Goal: Navigation & Orientation: Find specific page/section

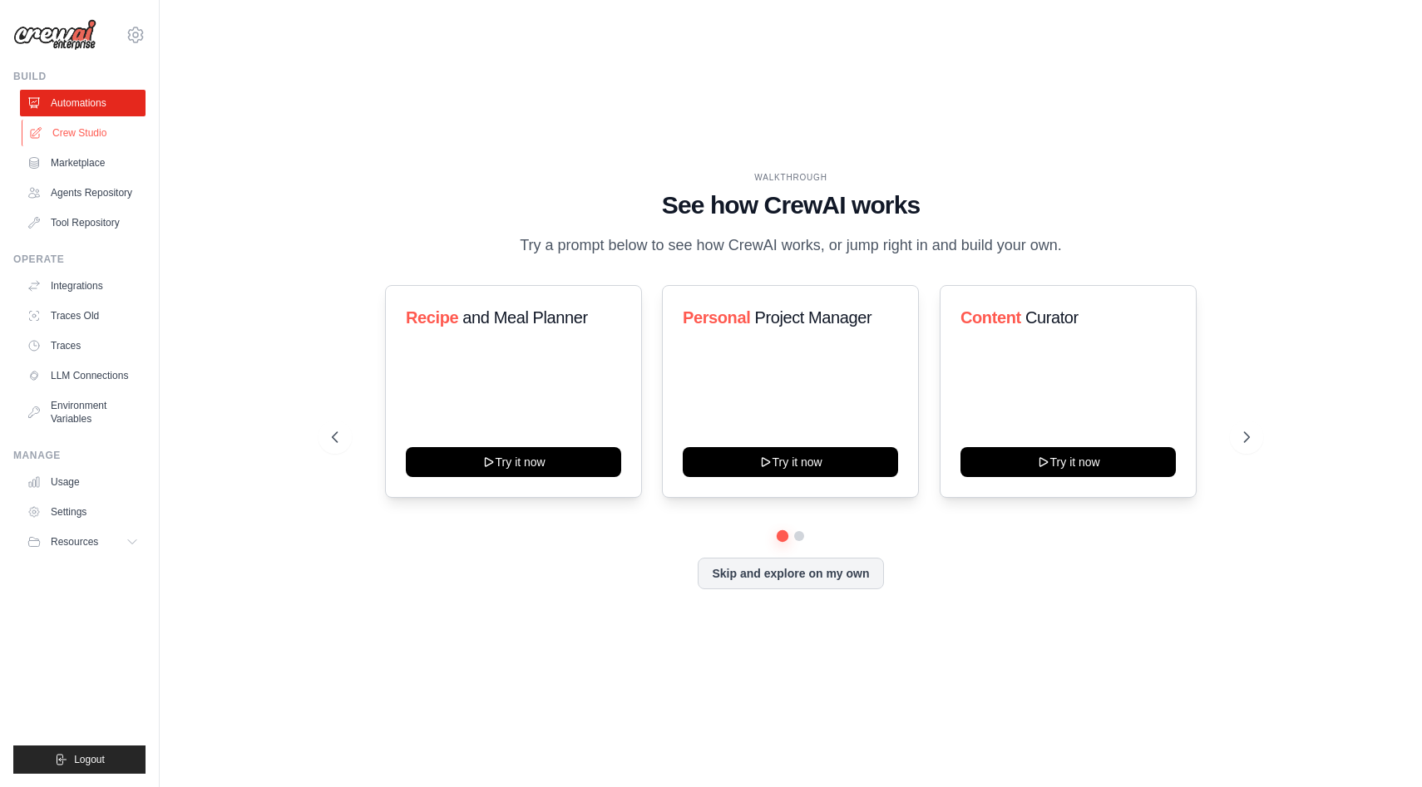
click at [97, 132] on link "Crew Studio" at bounding box center [85, 133] width 126 height 27
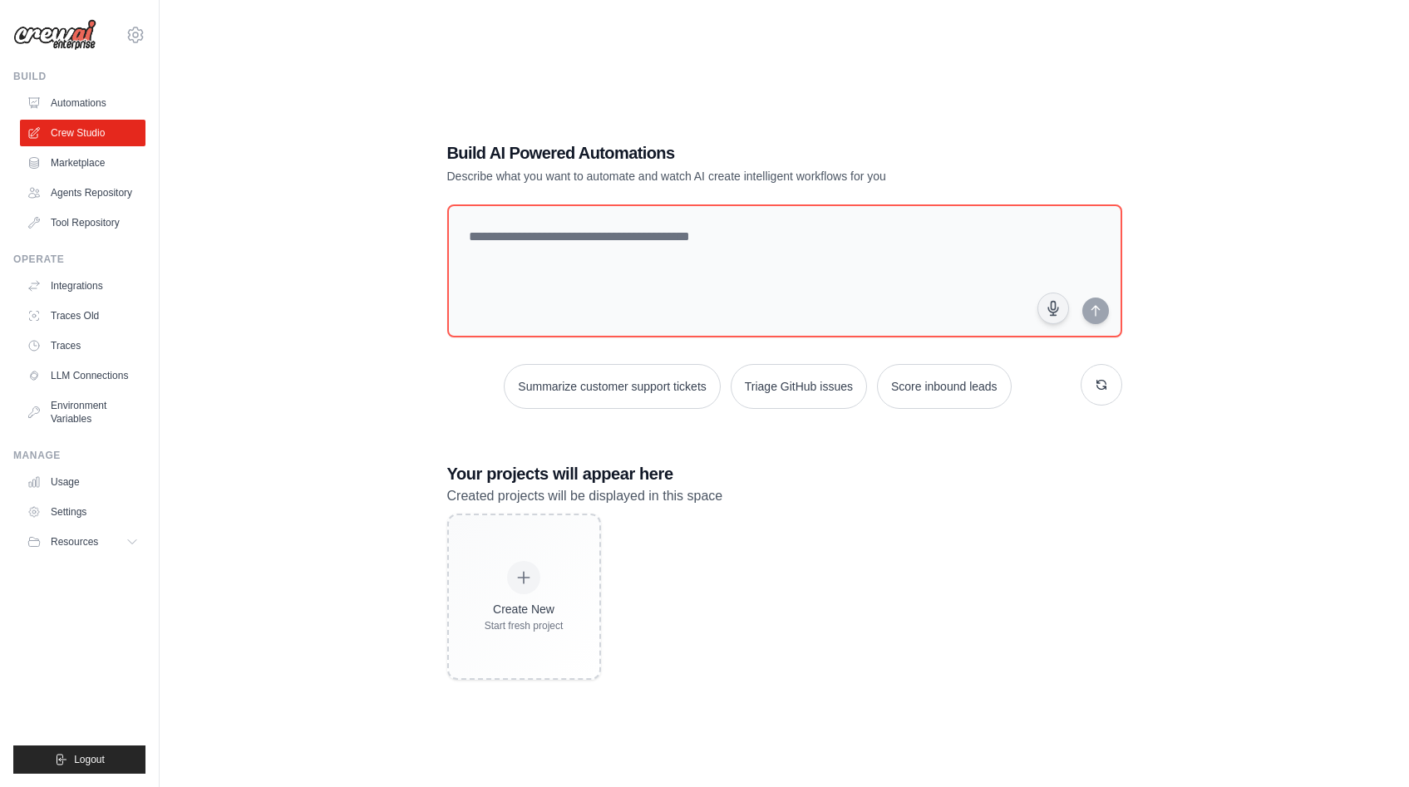
click at [69, 41] on img at bounding box center [54, 35] width 83 height 32
